Goal: Task Accomplishment & Management: Manage account settings

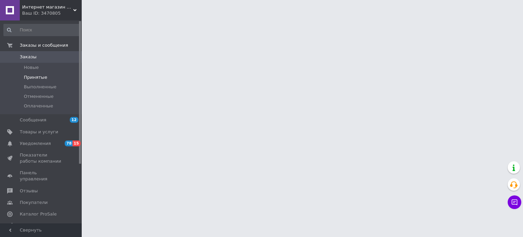
drag, startPoint x: 0, startPoint y: 0, endPoint x: 50, endPoint y: 77, distance: 92.0
click at [50, 77] on li "Принятые" at bounding box center [42, 78] width 84 height 10
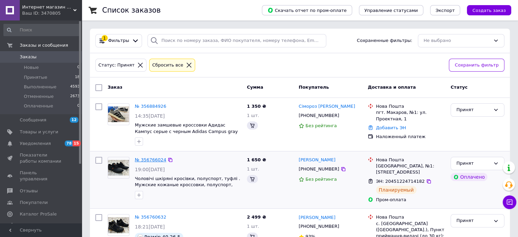
click at [158, 159] on link "№ 356766024" at bounding box center [150, 159] width 31 height 5
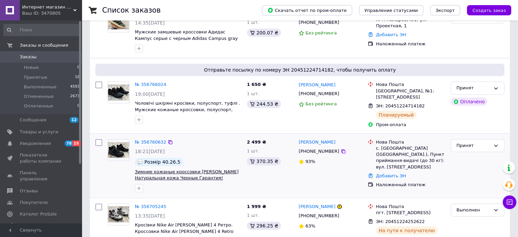
scroll to position [102, 0]
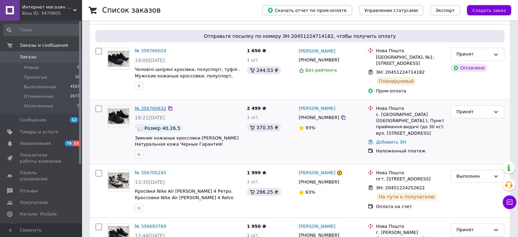
click at [154, 109] on link "№ 356760632" at bounding box center [150, 108] width 31 height 5
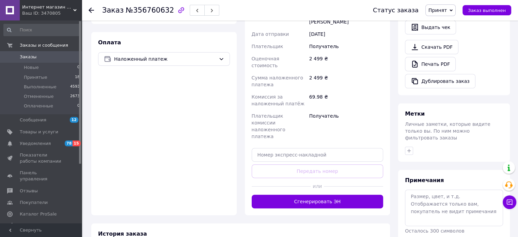
scroll to position [239, 0]
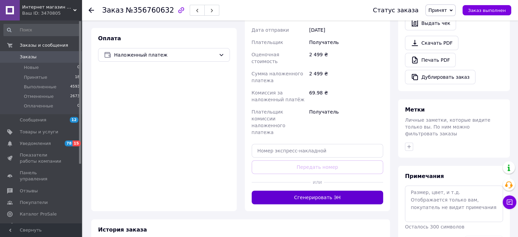
click at [318, 190] on button "Сгенерировать ЭН" at bounding box center [318, 197] width 132 height 14
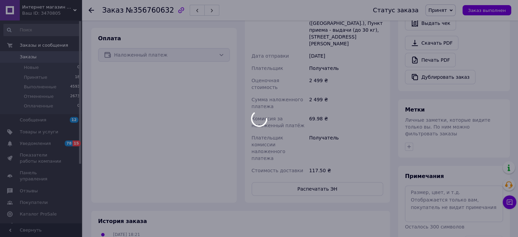
click at [320, 144] on div at bounding box center [259, 118] width 518 height 237
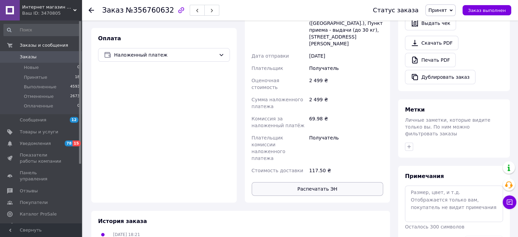
click at [320, 182] on button "Распечатать ЭН" at bounding box center [318, 189] width 132 height 14
click at [502, 8] on span "Заказ выполнен" at bounding box center [487, 10] width 38 height 5
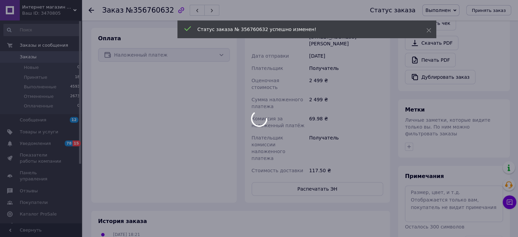
click at [48, 80] on div at bounding box center [259, 118] width 518 height 237
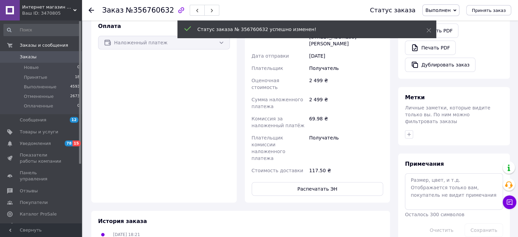
click at [48, 78] on body "Интернет магазин обуви "Скороходик" Ваш ID: 3470805 Сайт Интернет магазин обуви…" at bounding box center [259, 46] width 518 height 570
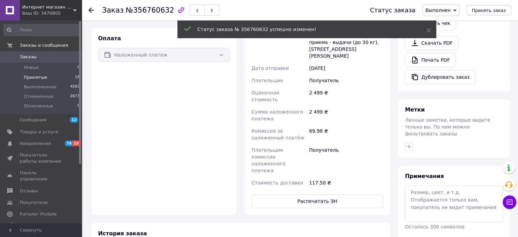
click at [48, 77] on li "Принятые 18" at bounding box center [42, 78] width 84 height 10
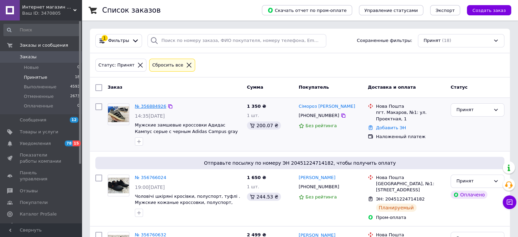
click at [148, 104] on link "№ 356884926" at bounding box center [150, 106] width 31 height 5
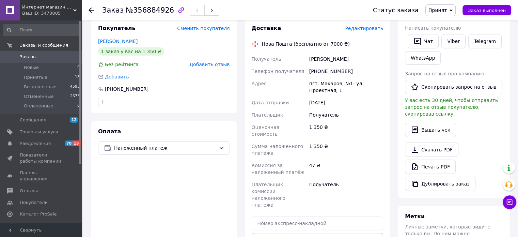
scroll to position [170, 0]
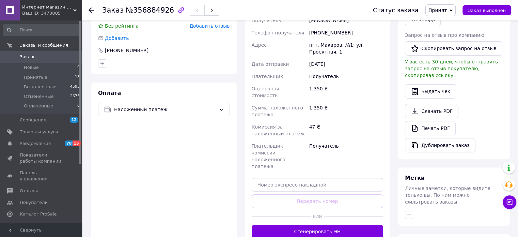
drag, startPoint x: 303, startPoint y: 204, endPoint x: 306, endPoint y: 209, distance: 5.0
click at [305, 225] on button "Сгенерировать ЭН" at bounding box center [318, 232] width 132 height 14
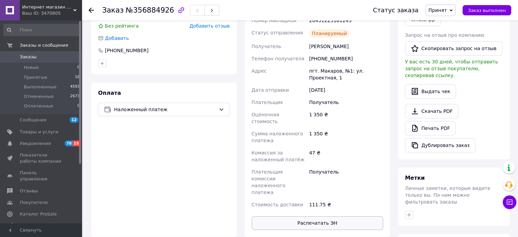
click at [349, 216] on button "Распечатать ЭН" at bounding box center [318, 223] width 132 height 14
drag, startPoint x: 349, startPoint y: 199, endPoint x: 348, endPoint y: 193, distance: 6.3
click at [348, 193] on div "Доставка Редактировать Нова Пошта (бесплатно от 7000 ₴) Номер накладной 2045122…" at bounding box center [318, 108] width 132 height 244
click at [340, 216] on button "Распечатать ЭН" at bounding box center [318, 223] width 132 height 14
click at [496, 8] on span "Заказ выполнен" at bounding box center [487, 10] width 38 height 5
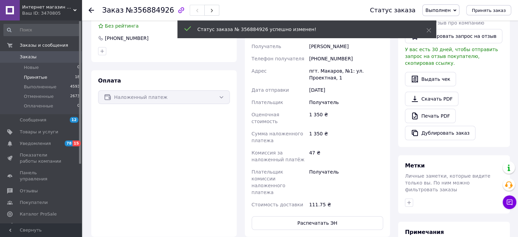
click at [49, 77] on li "Принятые 18" at bounding box center [42, 78] width 84 height 10
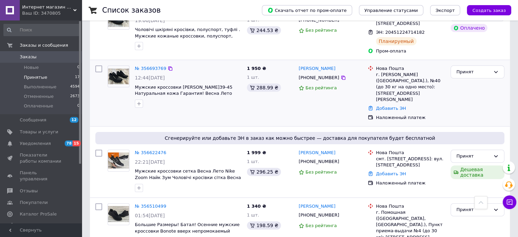
scroll to position [204, 0]
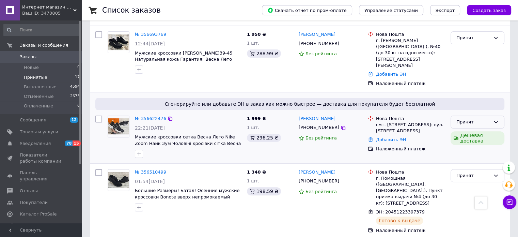
click at [463, 116] on div "Принят" at bounding box center [478, 122] width 54 height 13
click at [455, 142] on li "Отменен" at bounding box center [477, 148] width 53 height 13
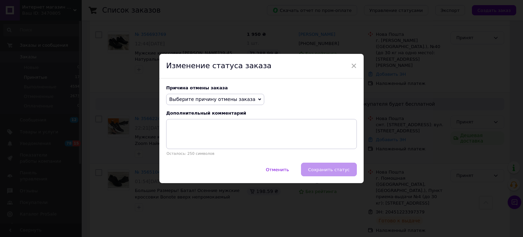
click at [215, 101] on span "Выберите причину отмены заказа" at bounding box center [212, 98] width 86 height 5
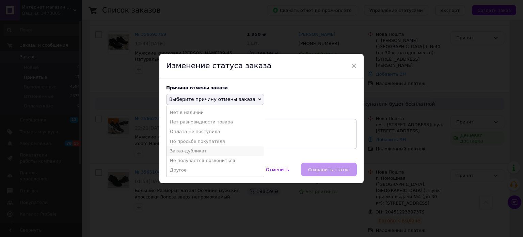
click at [195, 151] on li "Заказ-дубликат" at bounding box center [215, 151] width 97 height 10
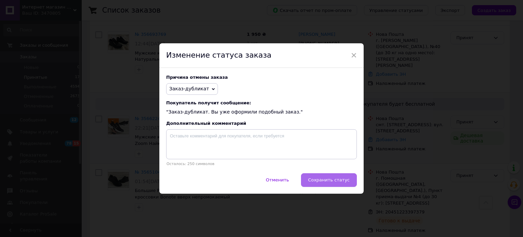
click at [309, 176] on button "Сохранить статус" at bounding box center [329, 180] width 56 height 14
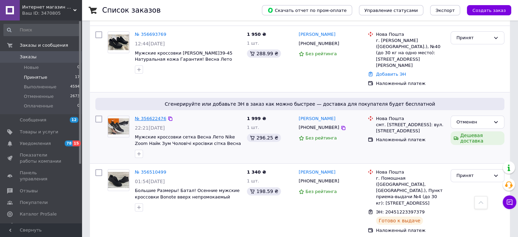
click at [141, 116] on link "№ 356622476" at bounding box center [150, 118] width 31 height 5
